Goal: Task Accomplishment & Management: Complete application form

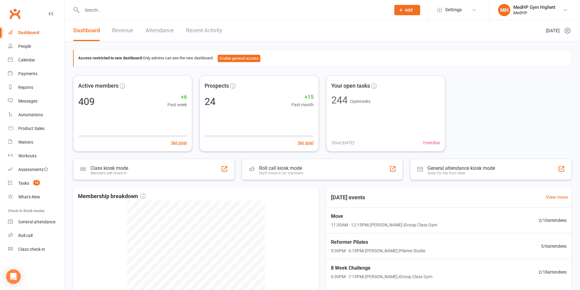
click at [191, 8] on input "text" at bounding box center [233, 10] width 306 height 9
type input "jason beer"
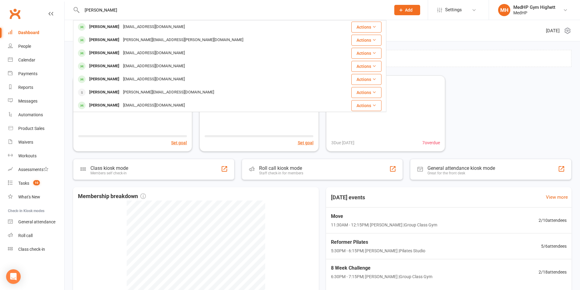
click at [181, 25] on div "Jason Beer tangentland01@outlook.com" at bounding box center [204, 27] width 260 height 12
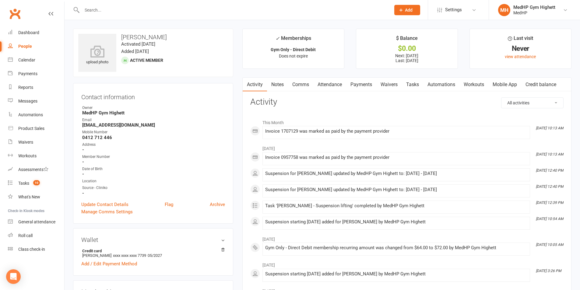
click at [414, 86] on link "Tasks" at bounding box center [412, 85] width 21 height 14
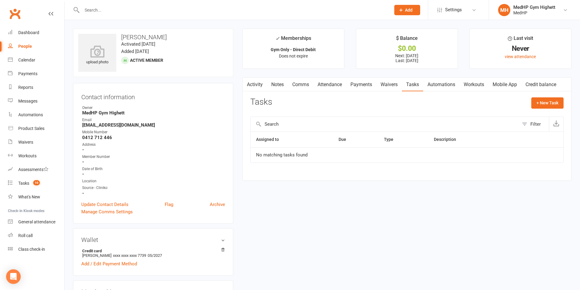
click at [260, 84] on link "Activity" at bounding box center [255, 85] width 24 height 14
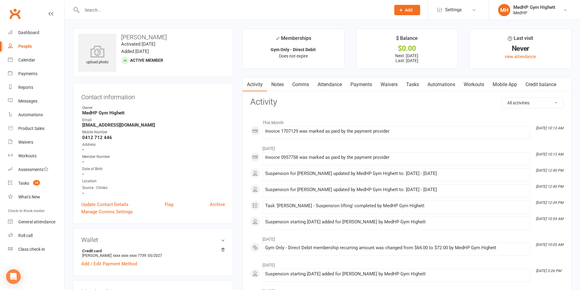
click at [410, 84] on link "Tasks" at bounding box center [412, 85] width 21 height 14
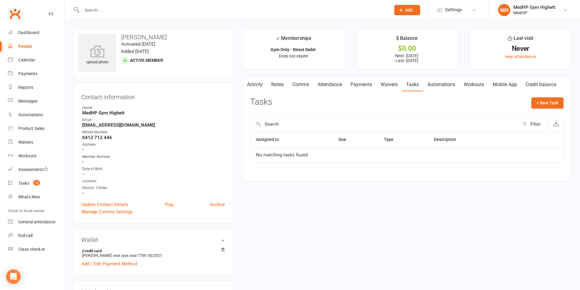
click at [187, 11] on input "text" at bounding box center [233, 10] width 306 height 9
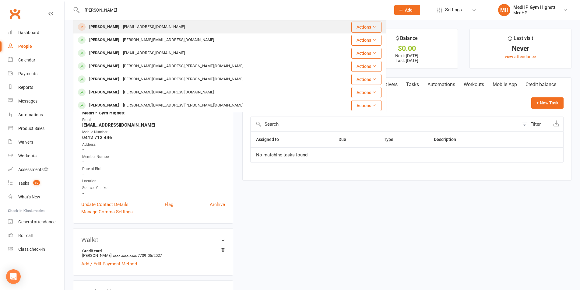
type input "alan rose"
click at [121, 25] on div "harose@optusnet.com.au" at bounding box center [153, 27] width 65 height 9
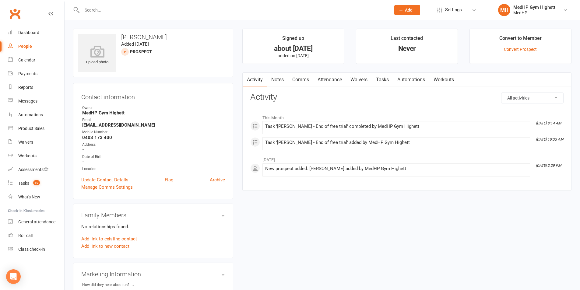
click at [382, 79] on link "Tasks" at bounding box center [382, 80] width 21 height 14
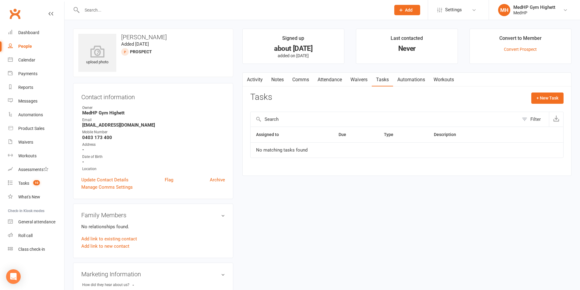
click at [257, 80] on link "Activity" at bounding box center [255, 80] width 24 height 14
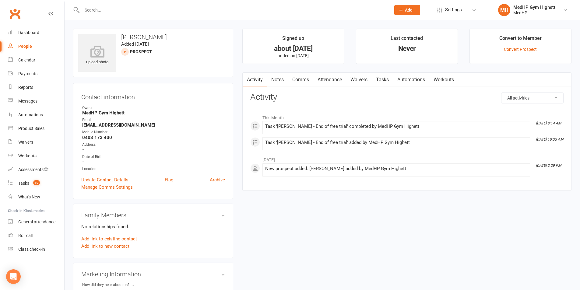
click at [383, 80] on link "Tasks" at bounding box center [382, 80] width 21 height 14
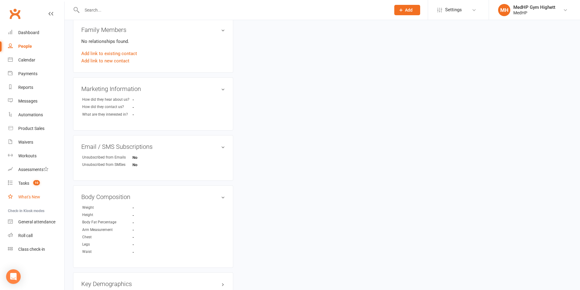
scroll to position [91, 0]
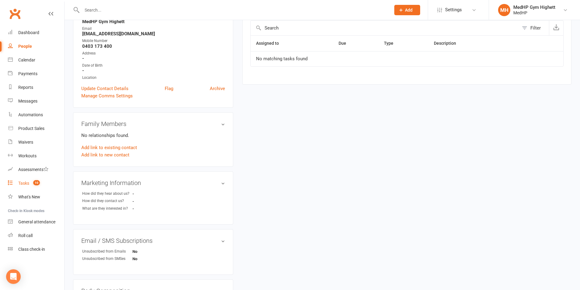
click at [31, 184] on count-badge "10" at bounding box center [35, 183] width 10 height 5
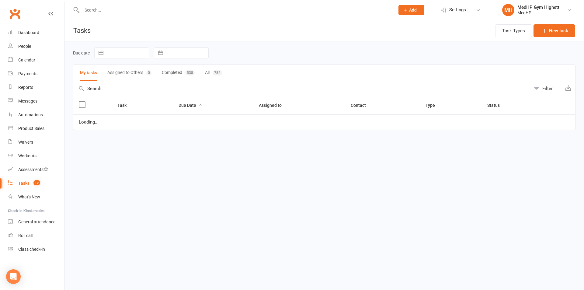
select select "started"
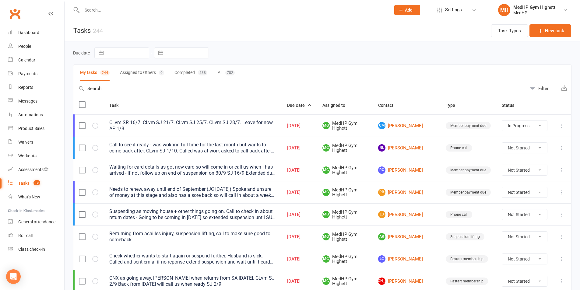
click at [117, 9] on input "text" at bounding box center [233, 10] width 306 height 9
paste input "Mike Morgan"
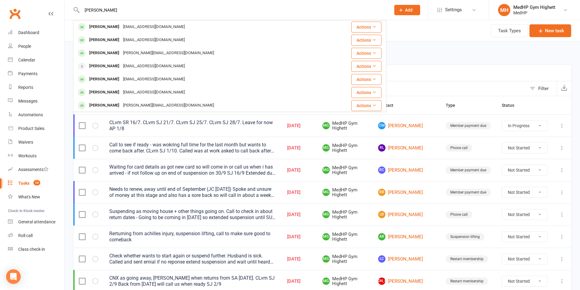
drag, startPoint x: 136, startPoint y: 11, endPoint x: 82, endPoint y: 11, distance: 53.9
click at [82, 11] on input "Mike Morgan" at bounding box center [233, 10] width 306 height 9
paste input "Kerrie Forsyth"
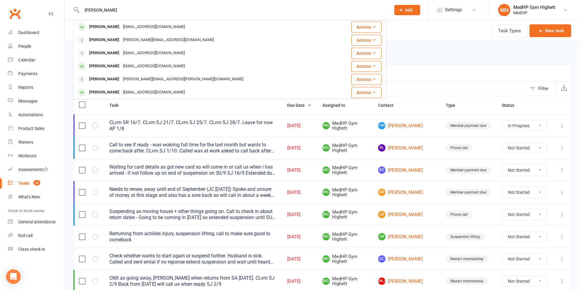
drag, startPoint x: 131, startPoint y: 14, endPoint x: 91, endPoint y: 16, distance: 40.2
click at [91, 16] on div "Kerrie Forsyth Kerrie Birch kbbunyip@gmail.com Actions Margaret Kerr margaret@r…" at bounding box center [229, 10] width 313 height 20
paste input "Leonie Englefield"
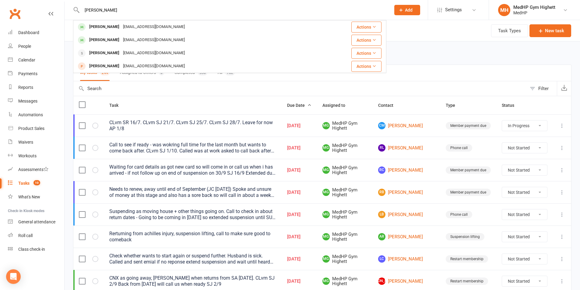
drag, startPoint x: 144, startPoint y: 4, endPoint x: 137, endPoint y: 5, distance: 7.5
click at [135, 6] on div "Leonie Englefield Liz Mennie eamennie@gmail.com Actions Leon Barwell leonbarwel…" at bounding box center [229, 10] width 313 height 20
drag, startPoint x: 151, startPoint y: 9, endPoint x: 78, endPoint y: 18, distance: 73.6
click at [78, 18] on div "Leonie Englefield Liz Mennie eamennie@gmail.com Actions Leon Barwell leonbarwel…" at bounding box center [229, 10] width 313 height 20
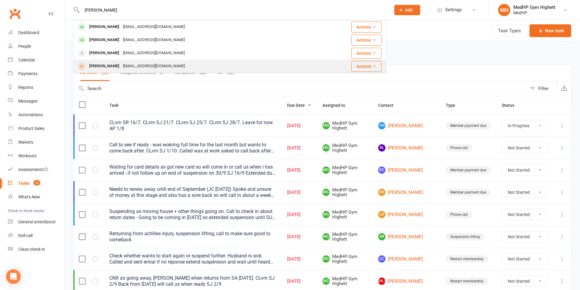
paste input "Angela Jones"
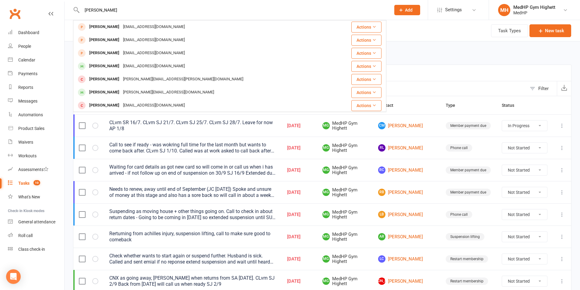
click at [38, 2] on header "Angela Jones Angela Jones angelajones1963@gmail.com Actions Angela Cook angemco…" at bounding box center [290, 2] width 580 height 0
paste input "Helen Bolger-Harri"
drag, startPoint x: 100, startPoint y: 16, endPoint x: 84, endPoint y: 20, distance: 16.2
click at [84, 20] on div "Helen Bolger-Harris Helen Bolger-Harris helen@Bolger-Harris.com Actions Bonnie …" at bounding box center [290, 10] width 580 height 20
paste input "Andrew Parson"
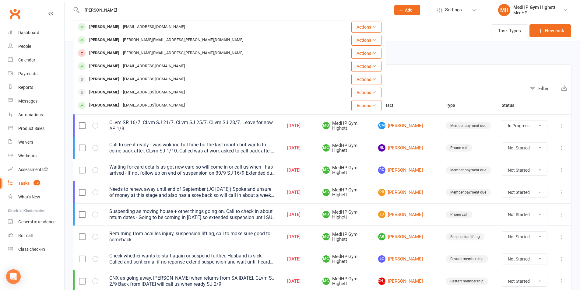
drag, startPoint x: 131, startPoint y: 9, endPoint x: 74, endPoint y: 9, distance: 57.2
click at [74, 9] on div "Andrew Parsons Andrew Parsons ajparso@hotmail.com Actions Andrew Ross andrew.ro…" at bounding box center [229, 10] width 313 height 20
paste input "Robyn Frey"
drag, startPoint x: 126, startPoint y: 10, endPoint x: 86, endPoint y: 15, distance: 40.5
click at [86, 15] on div "Robyn Frey Robyn Frey robyn.frey08@gmail.com Actions Robin Lacey lacey@wn.com.a…" at bounding box center [229, 10] width 313 height 20
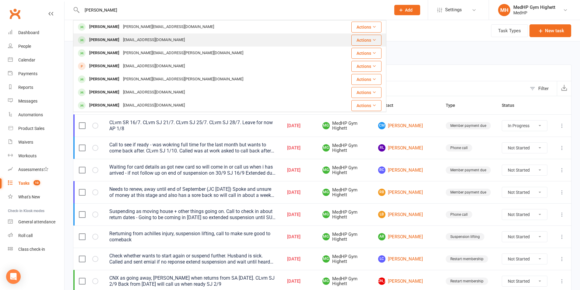
paste input "Elaine Hosie"
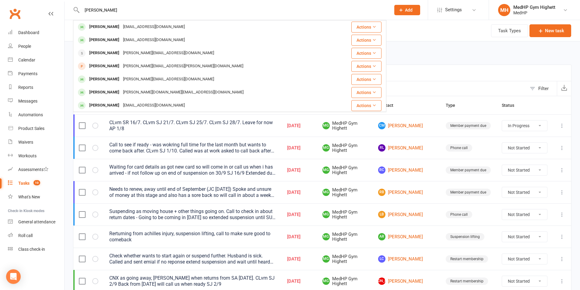
drag, startPoint x: 98, startPoint y: 10, endPoint x: 79, endPoint y: 12, distance: 19.0
click at [80, 12] on div "Elaine Hosie Elaine Hosie edhosie@gmail.com Actions Geoff Hosie geofhosie@gmail…" at bounding box center [229, 10] width 313 height 20
paste input "Christopher Stewart"
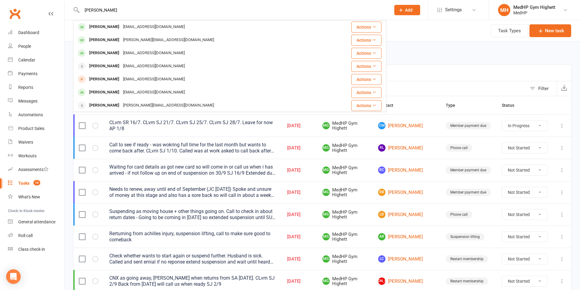
drag, startPoint x: 178, startPoint y: 8, endPoint x: 71, endPoint y: 15, distance: 107.3
click at [71, 15] on react-component "Christopher Stewart Stewart Connelly stew@connellysurveyors.com.au Actions Chri…" at bounding box center [193, 10] width 386 height 20
click at [146, 11] on input "Christopher Stewart" at bounding box center [233, 10] width 306 height 9
click at [151, 7] on input "Christopher Stewart" at bounding box center [233, 10] width 306 height 9
drag, startPoint x: 140, startPoint y: 9, endPoint x: 76, endPoint y: 16, distance: 65.0
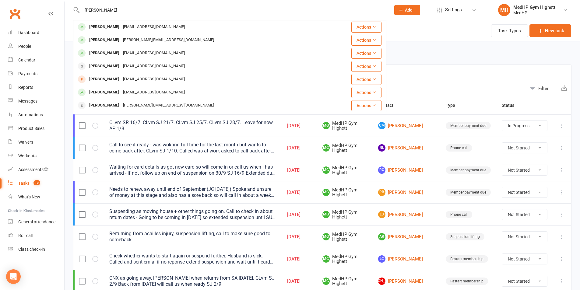
click at [76, 16] on div "Christopher Stewart Stewart Connelly stew@connellysurveyors.com.au Actions Chri…" at bounding box center [229, 10] width 313 height 20
paste input "Patient name:Warren Fisher"
drag, startPoint x: 110, startPoint y: 11, endPoint x: 88, endPoint y: 12, distance: 22.2
click at [88, 12] on input "Patient name:Warren Fisher" at bounding box center [233, 10] width 306 height 9
type input "[PERSON_NAME]"
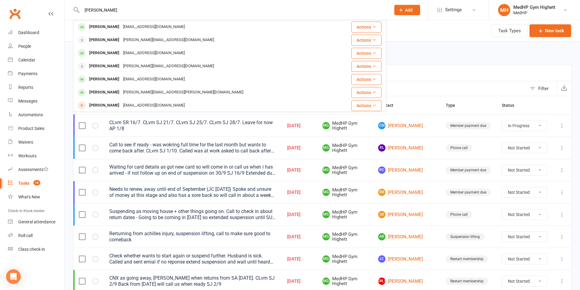
click at [444, 44] on div "Due date Navigate forward to interact with the calendar and select a date. Pres…" at bounding box center [322, 52] width 498 height 23
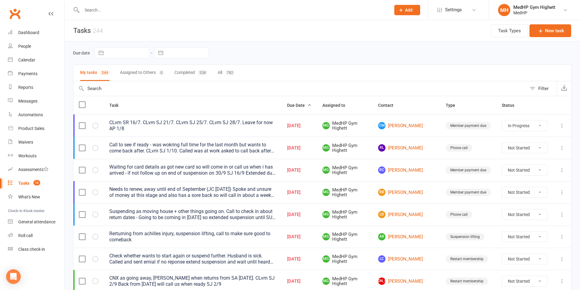
click at [172, 12] on input "text" at bounding box center [233, 10] width 306 height 9
type input "telford"
click at [419, 17] on div "Prospect Member Non-attending contact Class / event Appointment Task Membership…" at bounding box center [406, 10] width 41 height 20
click at [418, 16] on div "Prospect Member Non-attending contact Class / event Appointment Task Membership…" at bounding box center [406, 10] width 41 height 20
click at [417, 14] on button "Add" at bounding box center [407, 10] width 26 height 10
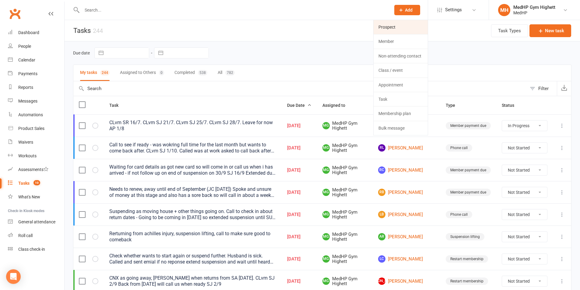
click at [408, 25] on link "Prospect" at bounding box center [400, 27] width 54 height 14
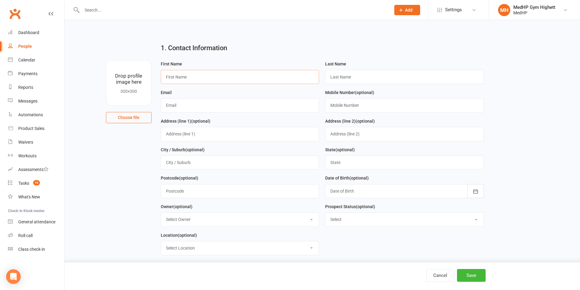
click at [213, 79] on input "text" at bounding box center [240, 77] width 159 height 14
type input "Campbell"
click at [380, 77] on input "text" at bounding box center [404, 77] width 159 height 14
type input "Telford"
click at [244, 103] on input "text" at bounding box center [240, 105] width 159 height 14
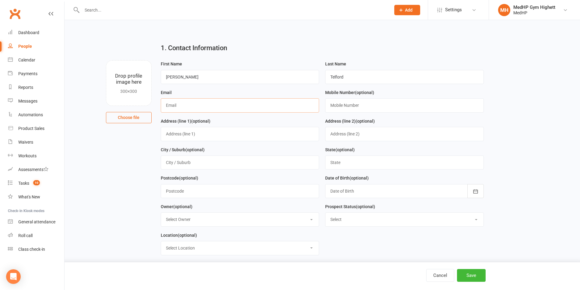
paste input "campat@iinet.net.au"
type input "campat@iinet.net.au"
click at [332, 103] on input "text" at bounding box center [404, 105] width 159 height 14
paste input "0419 398 059"
click at [312, 48] on h2 "1. Contact Information" at bounding box center [322, 47] width 323 height 7
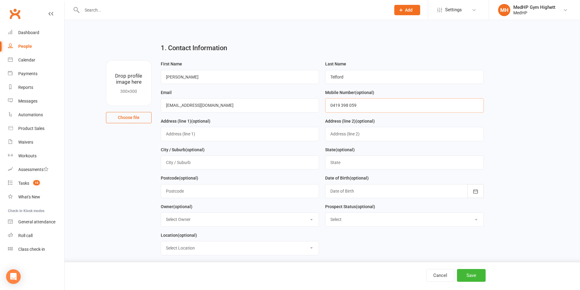
click at [334, 106] on input "0419 398 059" at bounding box center [404, 105] width 159 height 14
type input "0419 398 059"
click at [253, 47] on h2 "1. Contact Information" at bounding box center [322, 47] width 323 height 7
click at [168, 106] on input "campat@iinet.net.au" at bounding box center [240, 105] width 159 height 14
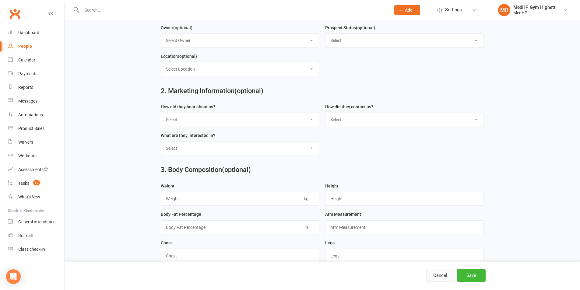
scroll to position [274, 0]
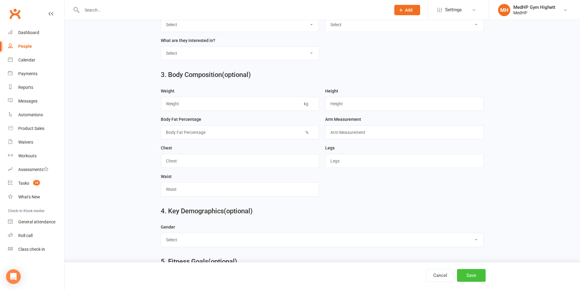
click at [467, 271] on button "Save" at bounding box center [471, 275] width 29 height 13
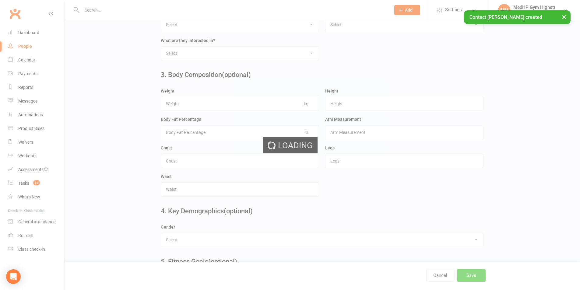
scroll to position [0, 0]
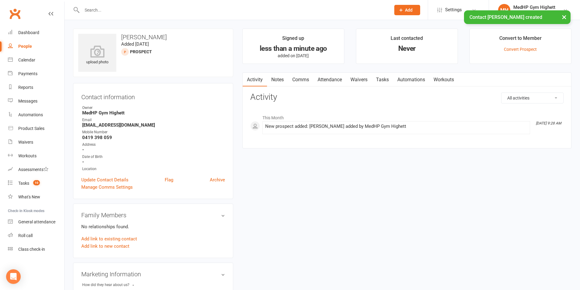
click at [383, 81] on link "Tasks" at bounding box center [382, 80] width 21 height 14
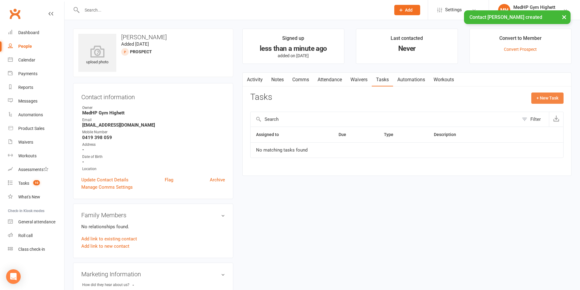
click at [467, 102] on button "+ New Task" at bounding box center [547, 98] width 32 height 11
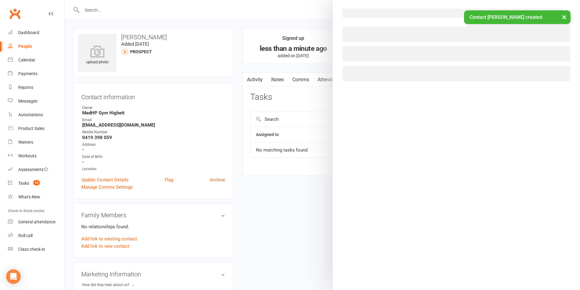
select select "46188"
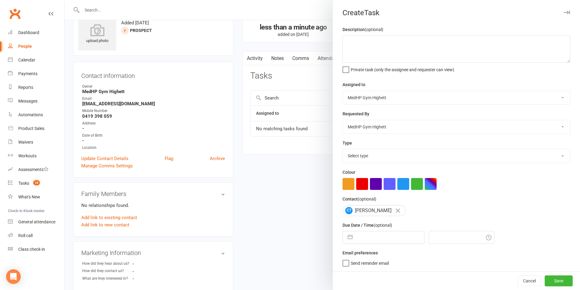
scroll to position [30, 0]
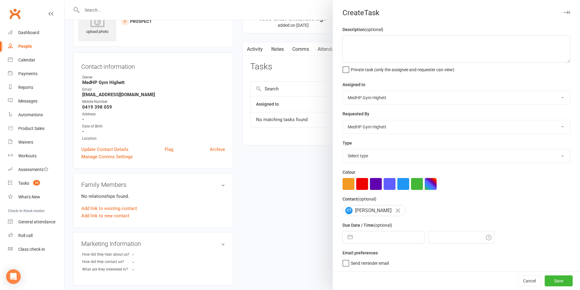
click at [369, 237] on input "text" at bounding box center [389, 237] width 68 height 12
select select "8"
select select "2025"
select select "9"
select select "2025"
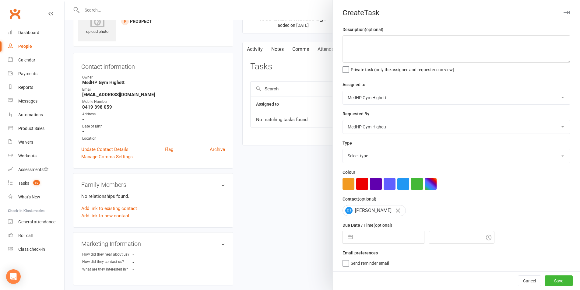
select select "10"
select select "2025"
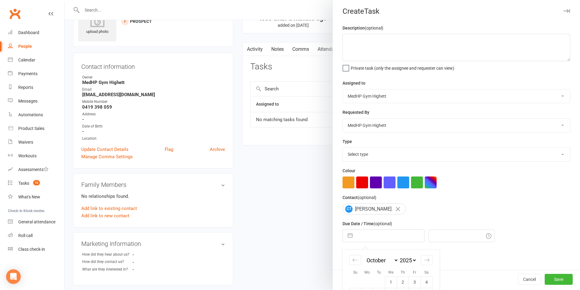
scroll to position [55, 0]
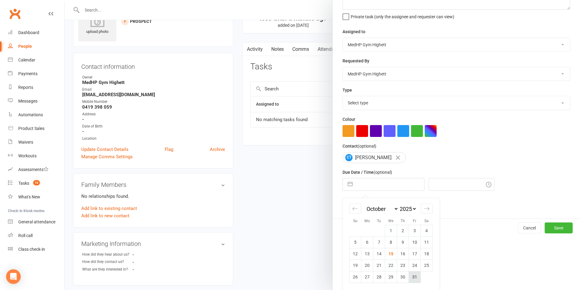
click at [410, 275] on td "31" at bounding box center [415, 277] width 12 height 12
type input "31 Oct 2025"
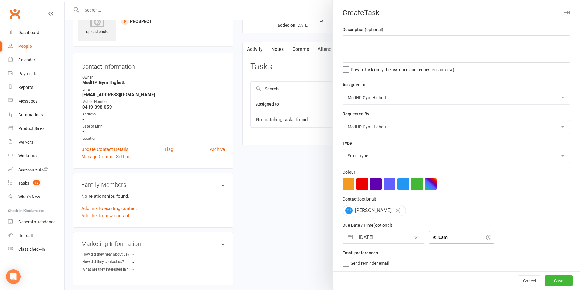
click at [441, 243] on div "9:30am" at bounding box center [461, 237] width 66 height 13
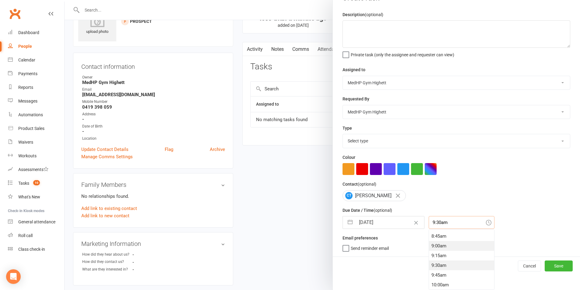
scroll to position [330, 0]
click at [443, 258] on div "9:00am" at bounding box center [461, 255] width 65 height 10
type input "9:00am"
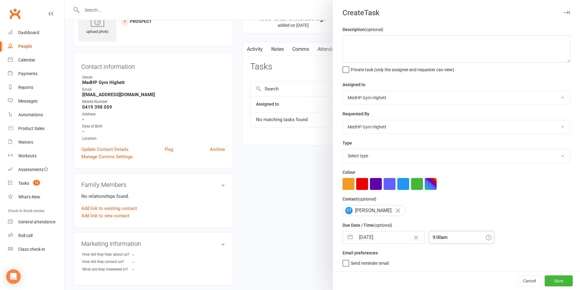
scroll to position [0, 0]
click at [450, 155] on select "Select type 10 class pack finished 6 week program review 6 week review 8 week c…" at bounding box center [456, 155] width 227 height 13
select select "23465"
click at [343, 150] on select "Select type 10 class pack finished 6 week program review 6 week review 8 week c…" at bounding box center [456, 155] width 227 height 13
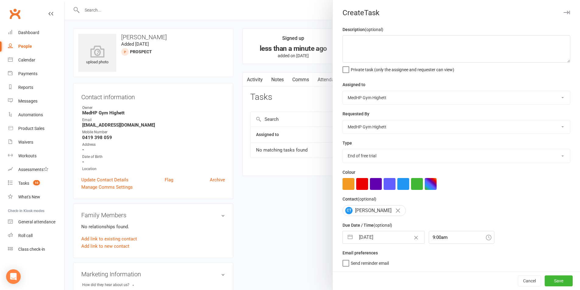
scroll to position [2, 0]
click at [467, 278] on button "Save" at bounding box center [558, 280] width 28 height 11
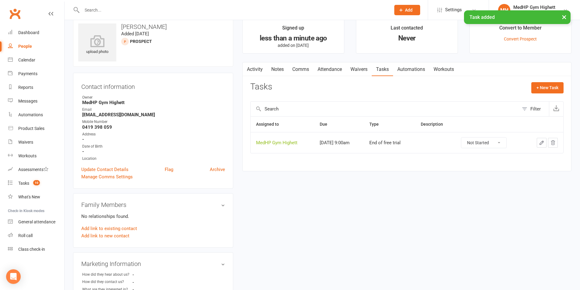
scroll to position [0, 0]
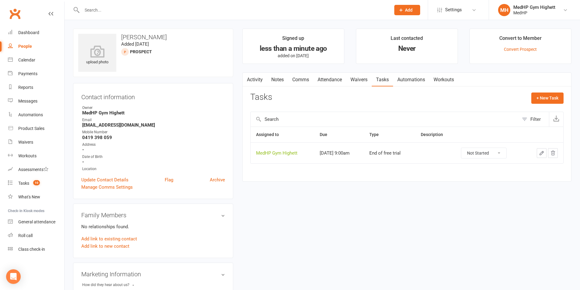
click at [44, 45] on link "People" at bounding box center [36, 47] width 56 height 14
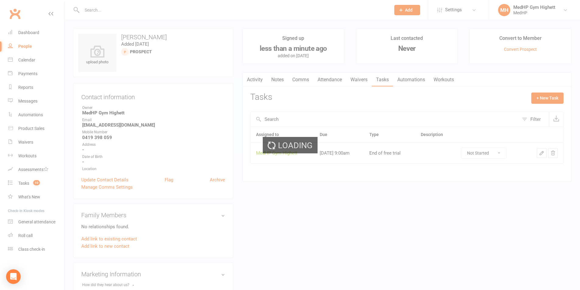
select select "100"
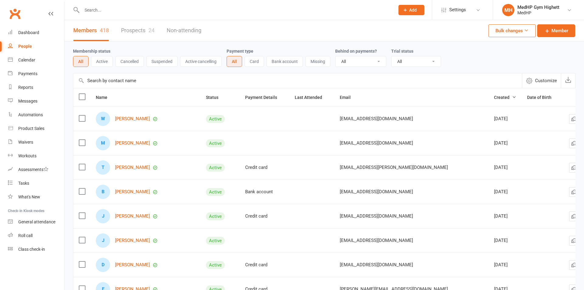
select select "100"
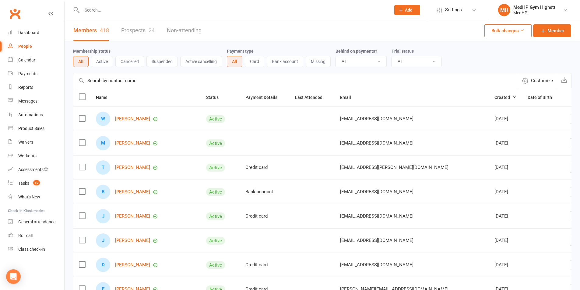
click at [154, 8] on input "text" at bounding box center [233, 10] width 306 height 9
type input "[PERSON_NAME]"
click at [407, 9] on span "Add" at bounding box center [409, 10] width 8 height 5
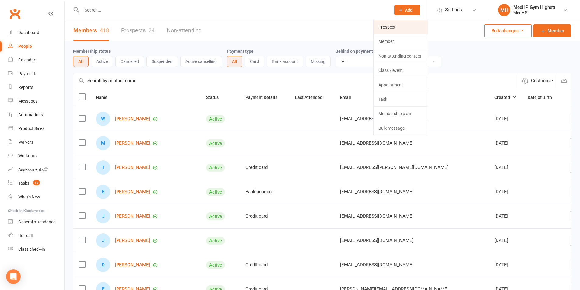
click at [394, 28] on link "Prospect" at bounding box center [400, 27] width 54 height 14
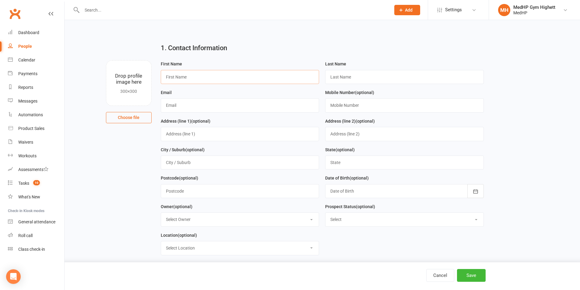
click at [197, 71] on input "text" at bounding box center [240, 77] width 159 height 14
type input "[PERSON_NAME]"
click at [332, 70] on input "text" at bounding box center [404, 77] width 159 height 14
type input "[PERSON_NAME]"
click at [236, 111] on input "text" at bounding box center [240, 105] width 159 height 14
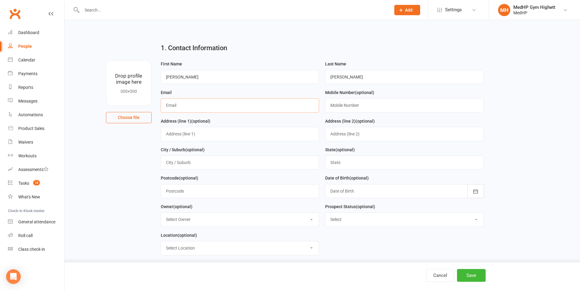
paste input "[PERSON_NAME][EMAIL_ADDRESS][DOMAIN_NAME]"
type input "[PERSON_NAME][EMAIL_ADDRESS][DOMAIN_NAME]"
click at [384, 105] on input "text" at bounding box center [404, 105] width 159 height 14
paste input "0408 311 139"
type input "0408 311 139"
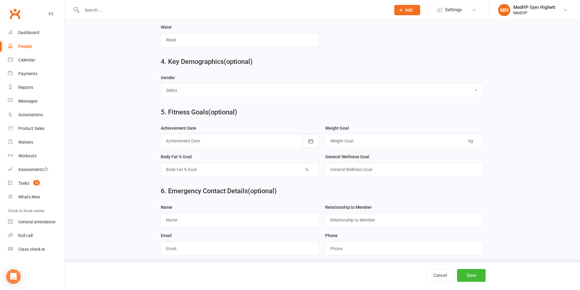
scroll to position [513, 0]
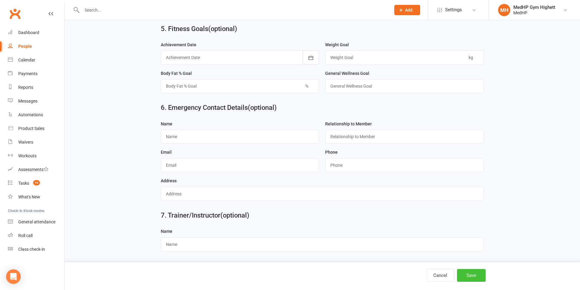
click at [479, 275] on button "Save" at bounding box center [471, 275] width 29 height 13
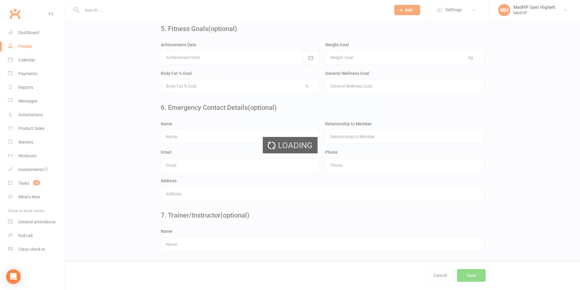
scroll to position [0, 0]
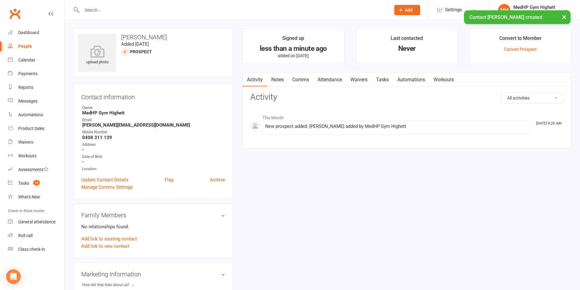
click at [368, 81] on link "Waivers" at bounding box center [359, 80] width 26 height 14
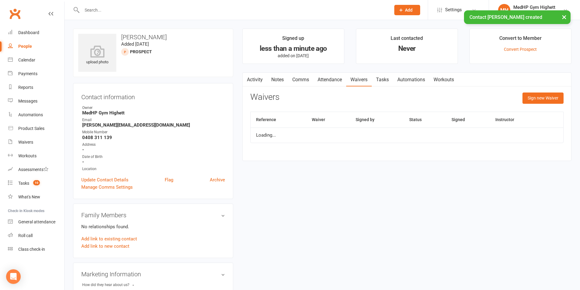
click at [378, 79] on link "Tasks" at bounding box center [382, 80] width 21 height 14
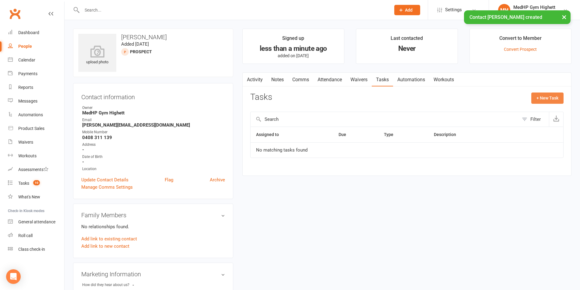
click at [542, 101] on button "+ New Task" at bounding box center [547, 98] width 32 height 11
select select "46188"
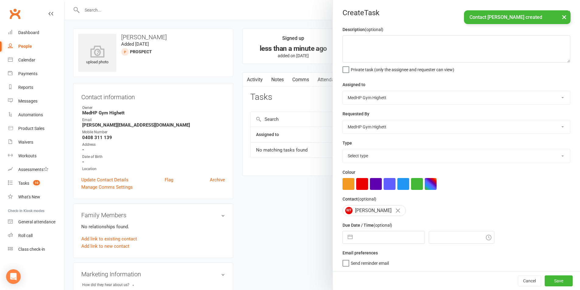
click at [380, 163] on select "Select type 10 class pack finished 6 week program review 6 week review 8 week c…" at bounding box center [456, 155] width 227 height 13
select select "23465"
click at [343, 150] on select "Select type 10 class pack finished 6 week program review 6 week review 8 week c…" at bounding box center [456, 155] width 227 height 13
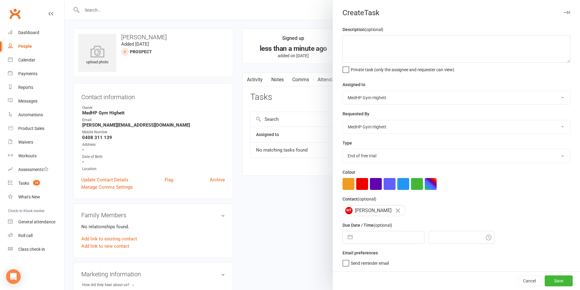
click at [385, 243] on input "text" at bounding box center [389, 237] width 68 height 12
select select "8"
select select "2025"
select select "9"
select select "2025"
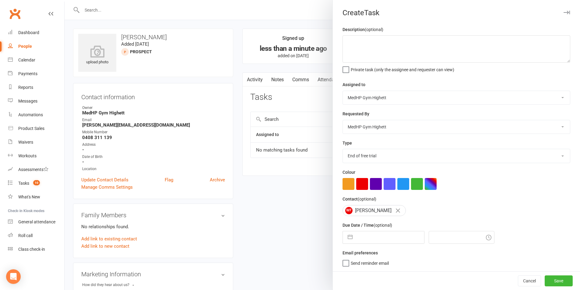
select select "10"
select select "2025"
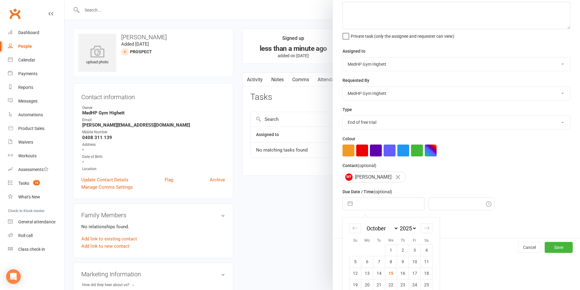
scroll to position [55, 0]
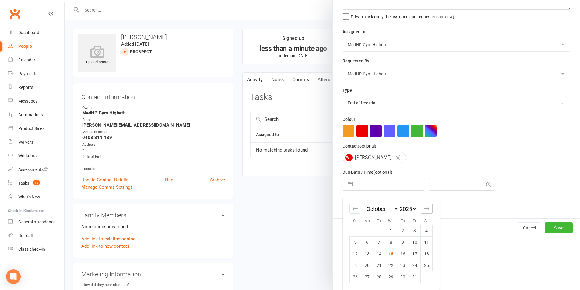
click at [424, 208] on icon "Move forward to switch to the next month." at bounding box center [427, 209] width 6 height 6
select select "11"
select select "2025"
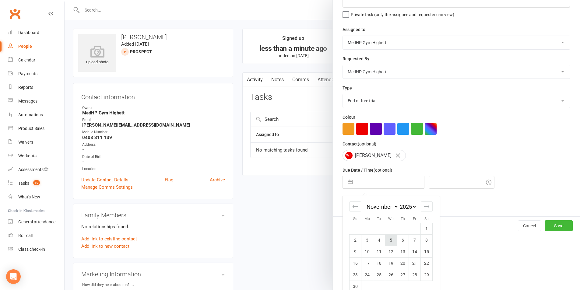
click at [391, 243] on td "5" at bounding box center [391, 240] width 12 height 12
type input "[DATE]"
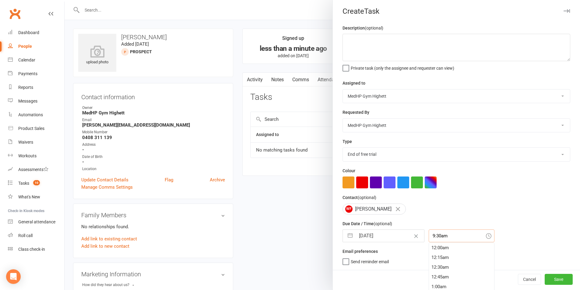
click at [448, 242] on div "9:30am 12:00am 12:15am 12:30am 12:45am 1:00am 1:15am 1:30am 1:45am 2:00am 2:15a…" at bounding box center [461, 235] width 66 height 13
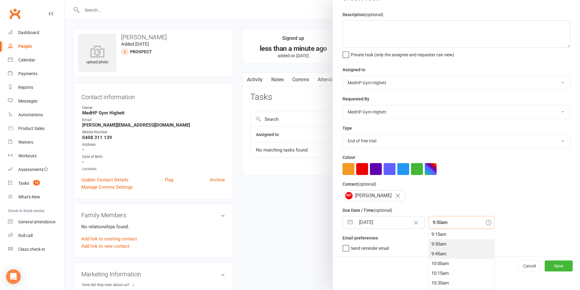
scroll to position [330, 0]
click at [447, 253] on div "9:00am" at bounding box center [461, 255] width 65 height 10
type input "9:00am"
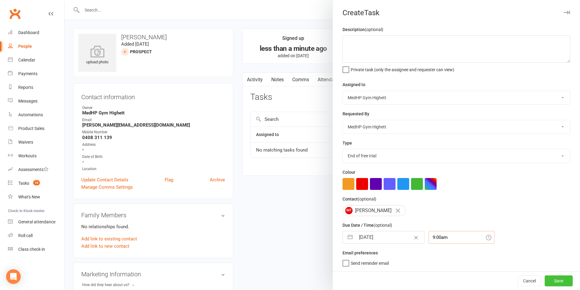
scroll to position [2, 0]
click at [544, 281] on button "Save" at bounding box center [558, 280] width 28 height 11
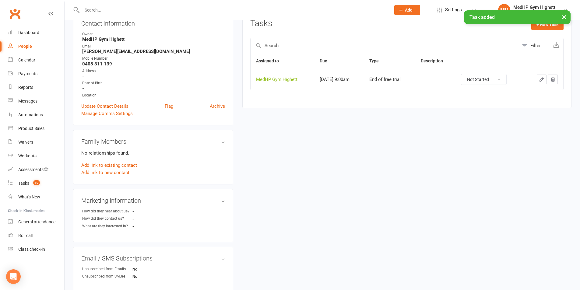
scroll to position [0, 0]
